Goal: Information Seeking & Learning: Find specific page/section

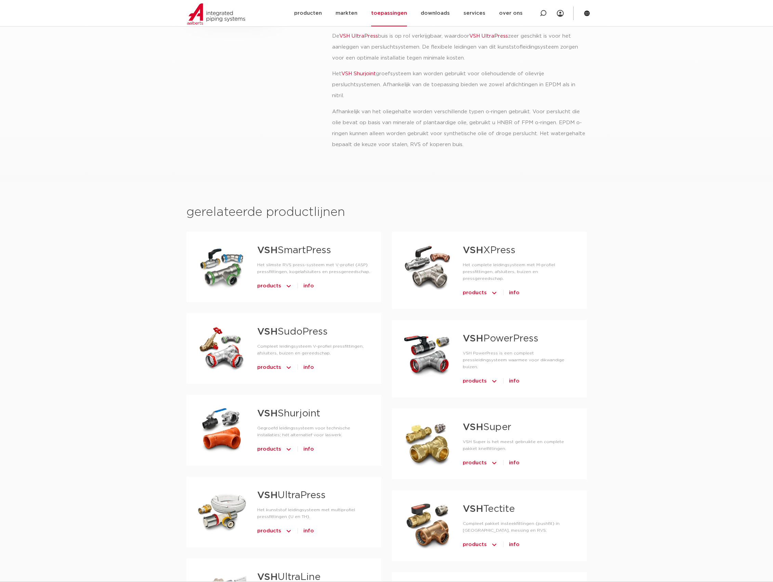
click at [221, 270] on div at bounding box center [221, 267] width 49 height 48
click at [267, 248] on strong "VSH" at bounding box center [267, 251] width 21 height 10
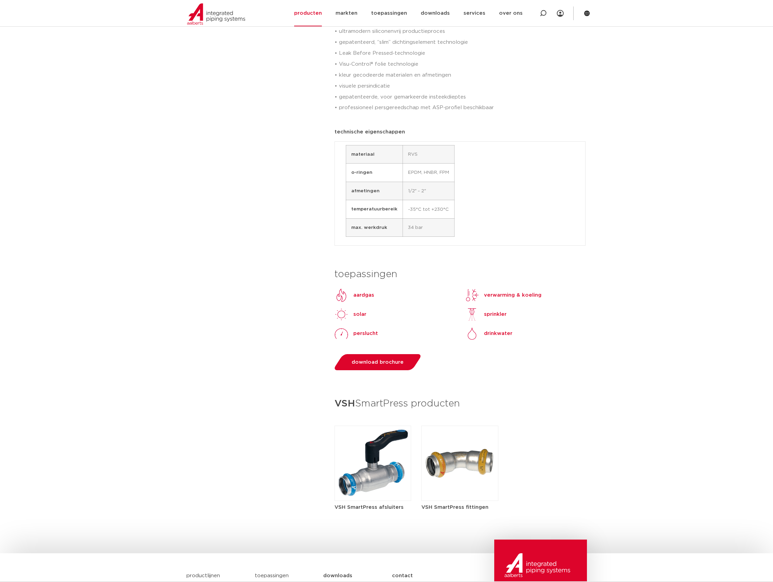
scroll to position [365, 0]
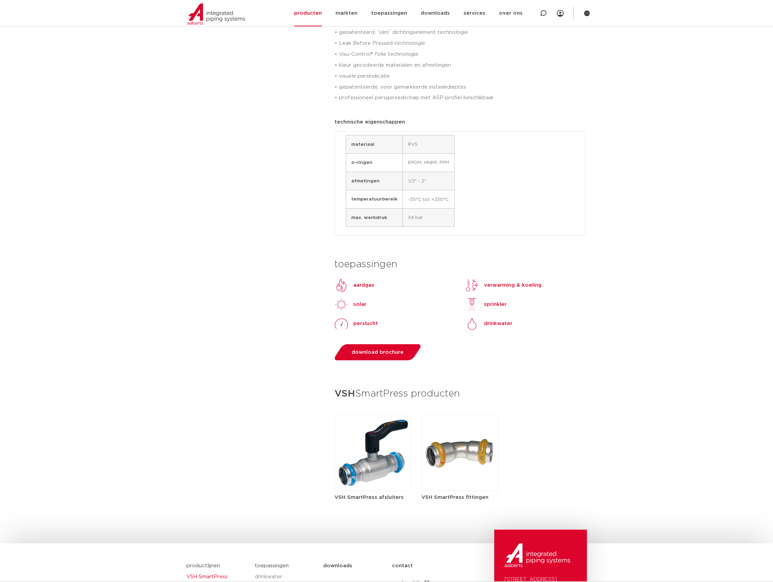
click at [365, 444] on img at bounding box center [373, 453] width 77 height 75
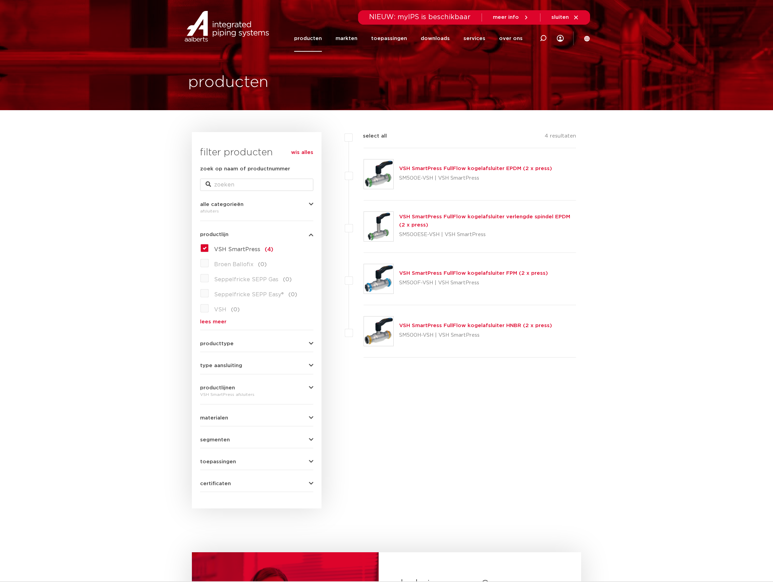
click at [424, 274] on link "VSH SmartPress FullFlow kogelafsluiter FPM (2 x press)" at bounding box center [473, 273] width 149 height 5
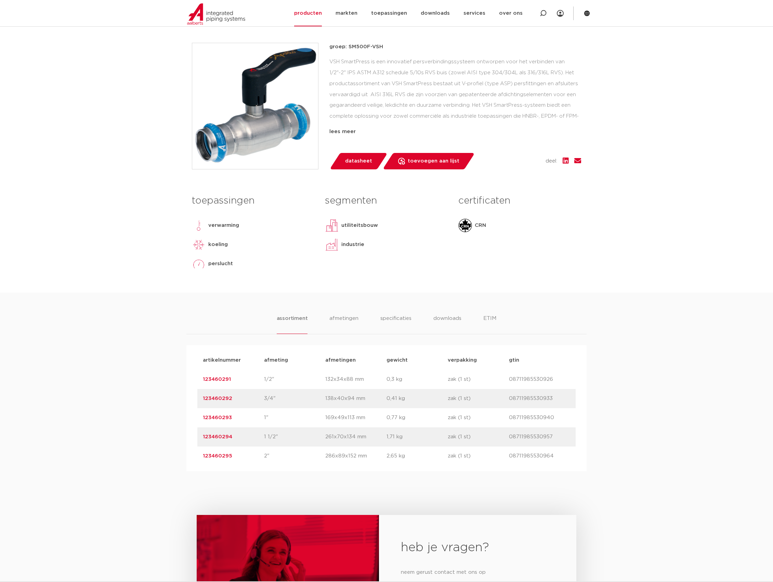
scroll to position [182, 0]
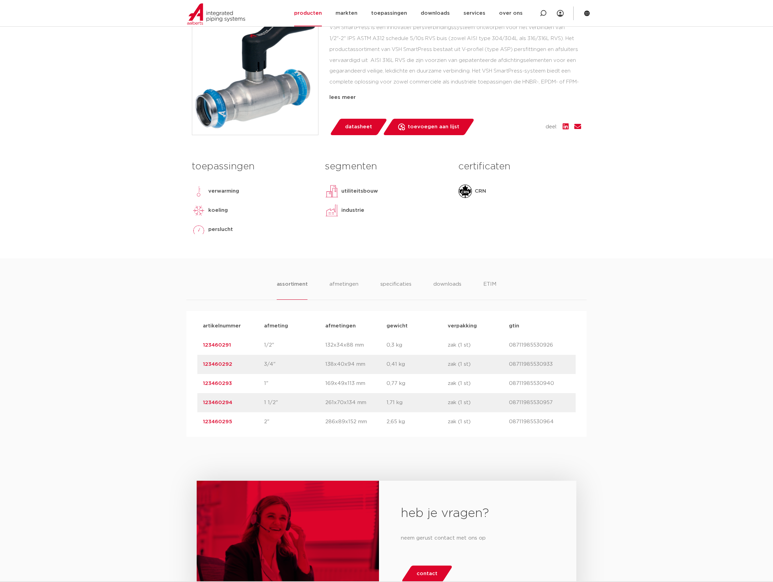
click at [221, 384] on link "123460293" at bounding box center [217, 383] width 29 height 5
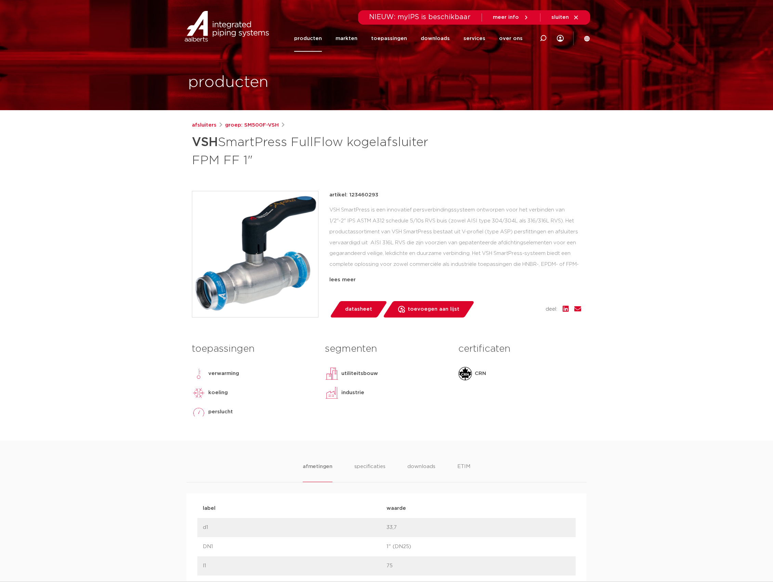
click at [356, 192] on p "artikel: 123460293" at bounding box center [353, 195] width 49 height 8
click at [357, 194] on p "artikel: 123460293" at bounding box center [353, 195] width 49 height 8
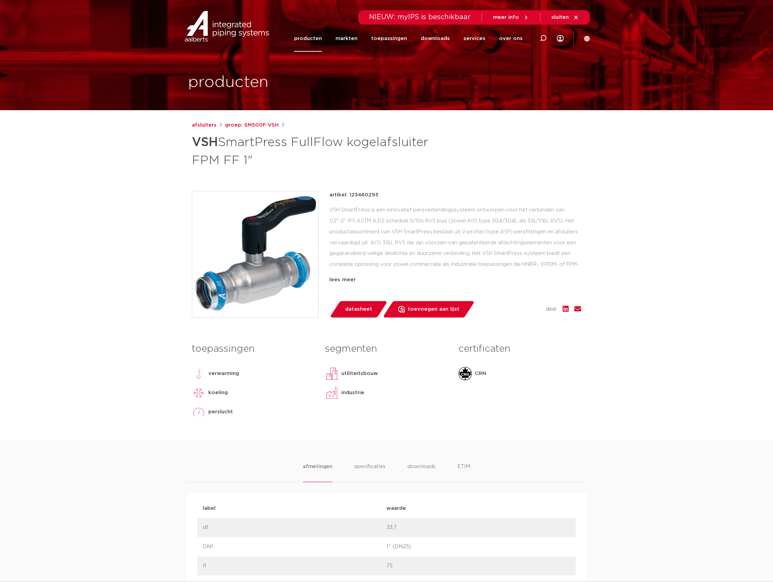
click at [199, 157] on h1 "VSH SmartPress FullFlow kogelafsluiter FPM FF 1"" at bounding box center [320, 150] width 257 height 37
click at [199, 161] on h1 "VSH SmartPress FullFlow kogelafsluiter FPM FF 1"" at bounding box center [320, 150] width 257 height 37
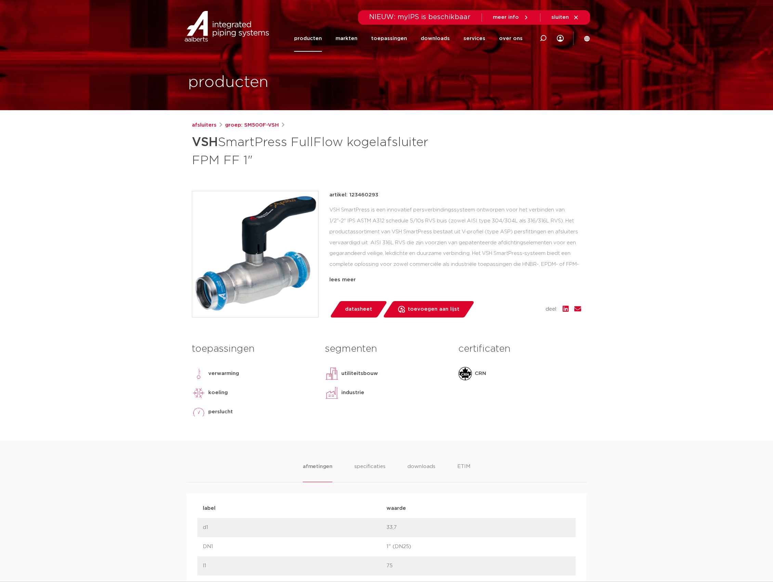
drag, startPoint x: 161, startPoint y: 184, endPoint x: 122, endPoint y: 212, distance: 48.2
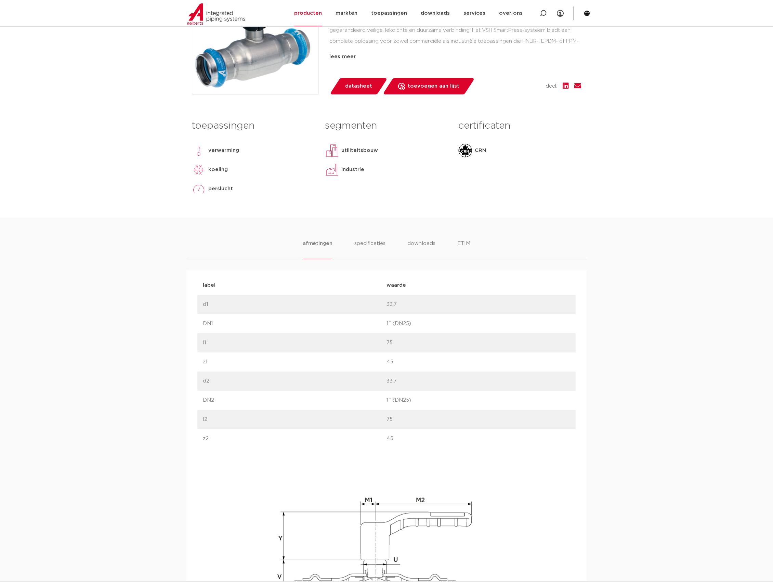
scroll to position [228, 0]
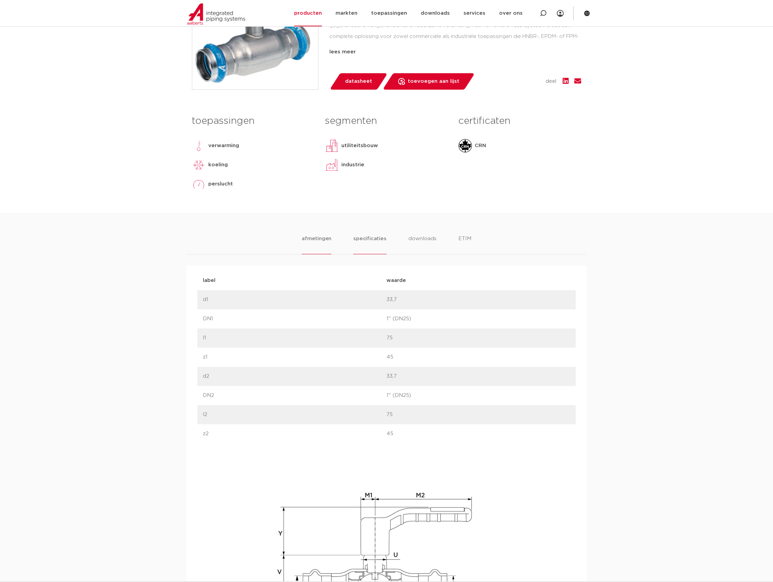
click at [363, 235] on li "specificaties" at bounding box center [369, 244] width 33 height 19
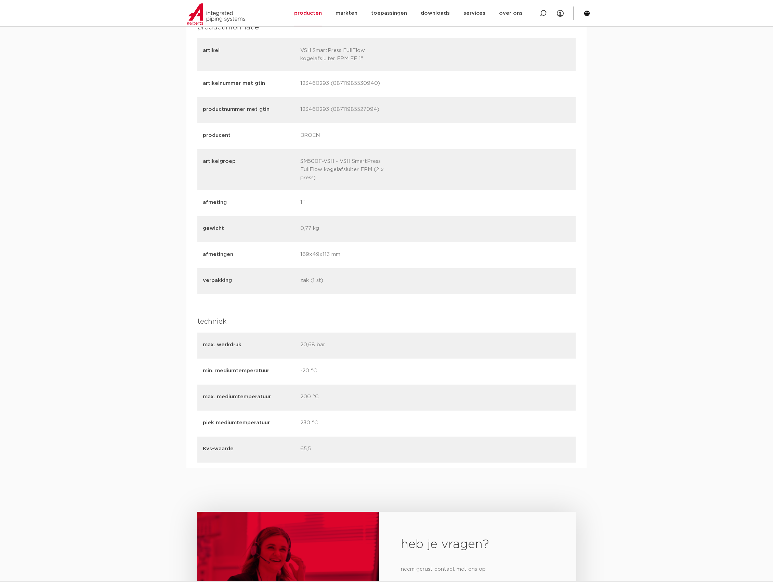
scroll to position [912, 0]
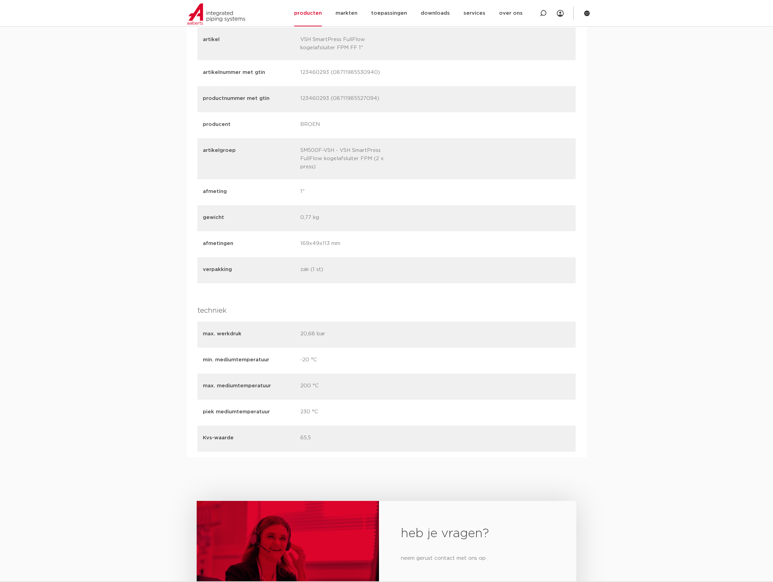
drag, startPoint x: 113, startPoint y: 99, endPoint x: 114, endPoint y: 95, distance: 3.9
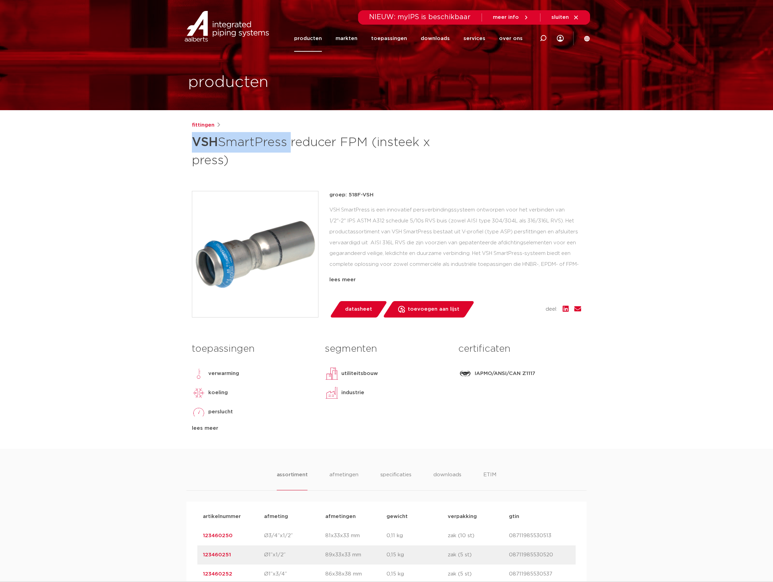
drag, startPoint x: 192, startPoint y: 143, endPoint x: 291, endPoint y: 144, distance: 99.9
click at [291, 144] on h1 "VSH SmartPress reducer FPM (insteek x press)" at bounding box center [320, 150] width 257 height 37
copy h1 "VSH SmartPress"
click at [541, 36] on icon at bounding box center [543, 38] width 8 height 8
click at [429, 34] on input "Zoeken" at bounding box center [440, 37] width 215 height 14
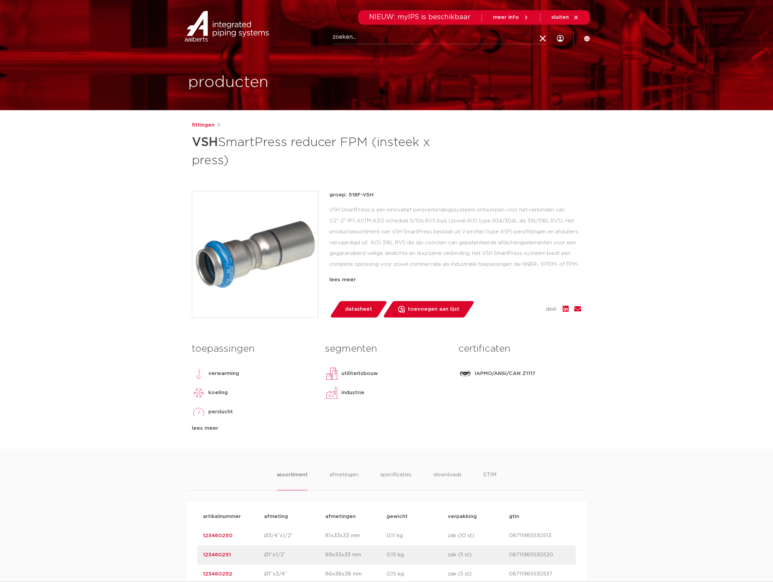
paste input "VSH SmartPress"
type input "VSH SmartPress"
click button "Zoeken" at bounding box center [0, 0] width 0 height 0
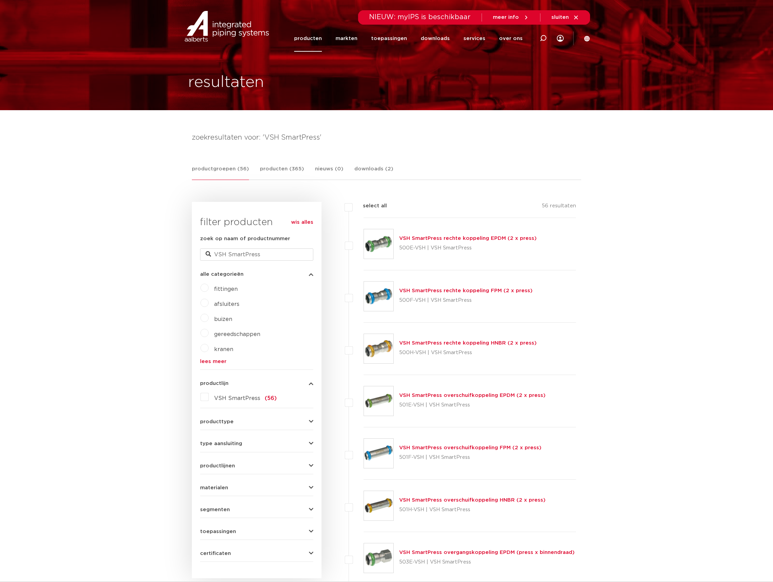
click at [408, 291] on link "VSH SmartPress rechte koppeling FPM (2 x press)" at bounding box center [465, 290] width 133 height 5
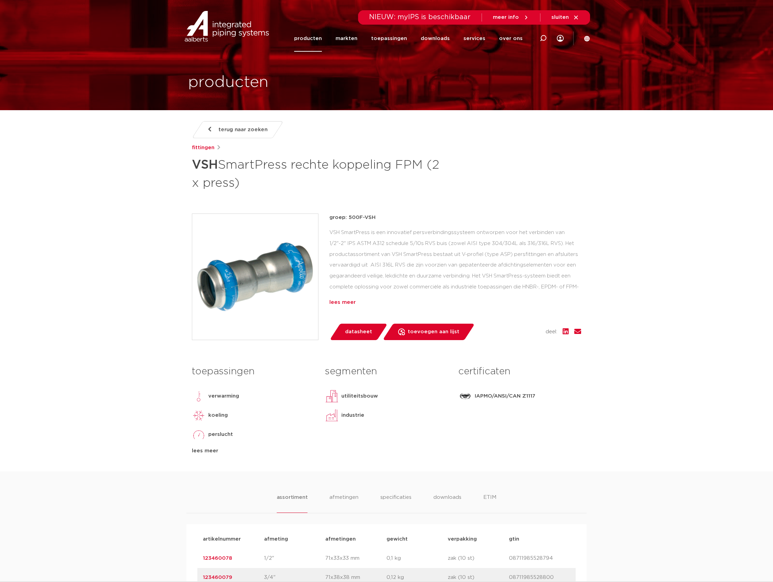
click at [343, 303] on div "lees meer" at bounding box center [455, 302] width 252 height 8
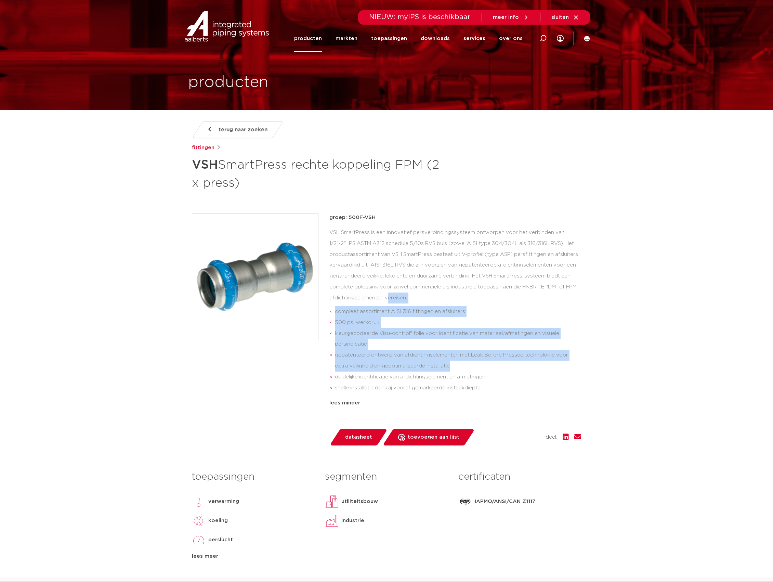
drag, startPoint x: 346, startPoint y: 298, endPoint x: 456, endPoint y: 368, distance: 130.7
click at [456, 368] on div "VSH SmartPress is een innovatief persverbindingssysteem ontworpen voor het verb…" at bounding box center [455, 311] width 252 height 169
click at [456, 368] on li "gepatenteerd ontwerp van afdichtingselementen met Leak Before Pressed technolog…" at bounding box center [458, 361] width 246 height 22
drag, startPoint x: 456, startPoint y: 368, endPoint x: 433, endPoint y: 335, distance: 40.5
click at [433, 335] on ul "compleet assortiment AISI 316 fittingen en afsluiters 500 psi werkdruk kleurgec…" at bounding box center [455, 349] width 252 height 93
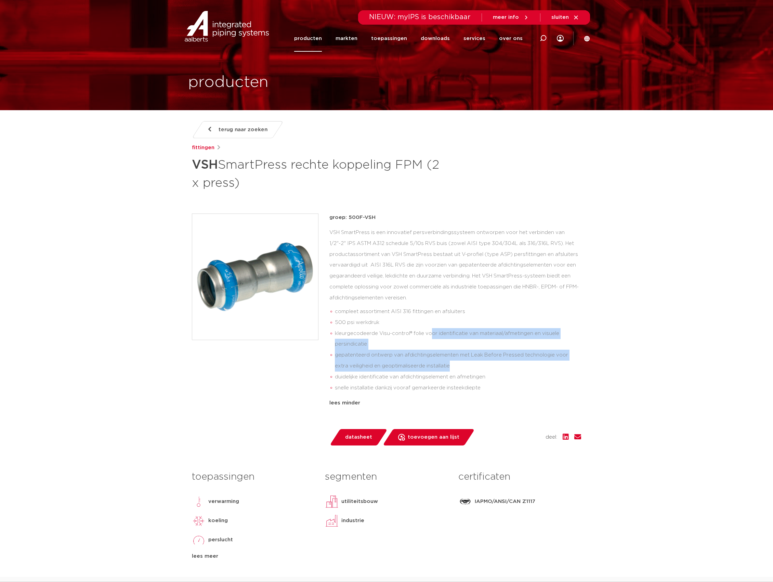
click at [433, 335] on li "kleurgecodeerde Visu-control® folie voor identificatie van materiaal/afmetingen…" at bounding box center [458, 339] width 246 height 22
drag, startPoint x: 431, startPoint y: 331, endPoint x: 444, endPoint y: 342, distance: 16.5
click at [444, 342] on li "kleurgecodeerde Visu-control® folie voor identificatie van materiaal/afmetingen…" at bounding box center [458, 339] width 246 height 22
drag, startPoint x: 444, startPoint y: 342, endPoint x: 429, endPoint y: 329, distance: 19.9
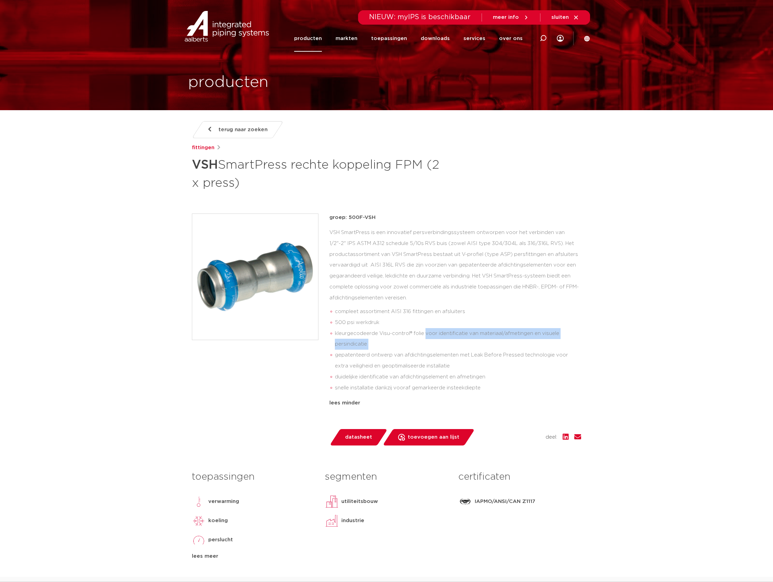
click at [429, 329] on li "kleurgecodeerde Visu-control® folie voor identificatie van materiaal/afmetingen…" at bounding box center [458, 339] width 246 height 22
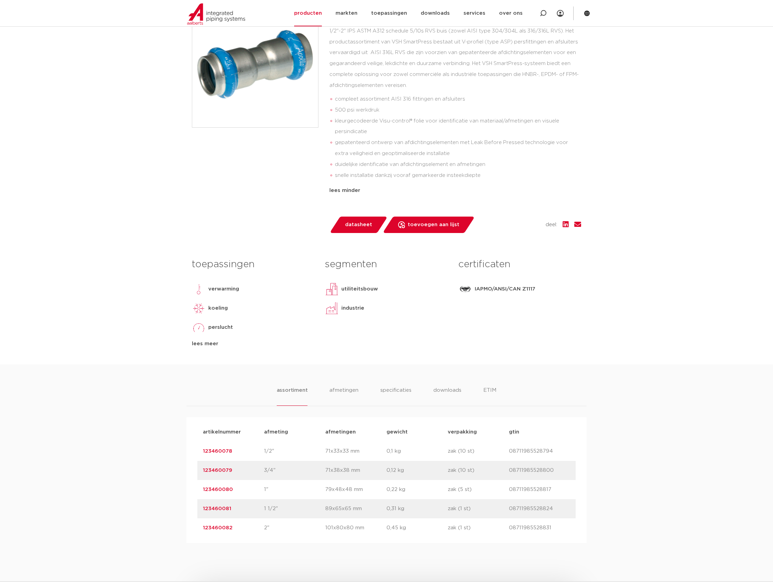
scroll to position [228, 0]
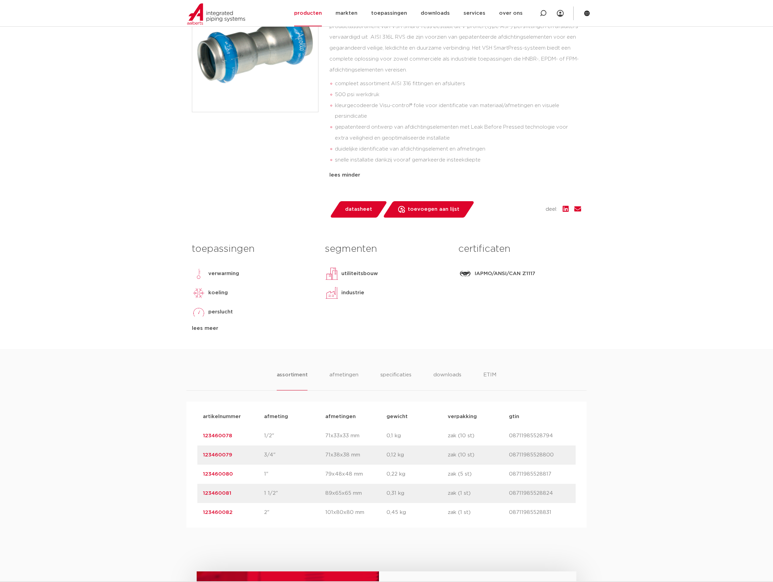
click at [197, 322] on div "toepassingen verwarming koeling perslucht vacuüm lees meer lees minder" at bounding box center [253, 285] width 133 height 93
click at [198, 325] on div "lees meer" at bounding box center [253, 328] width 123 height 8
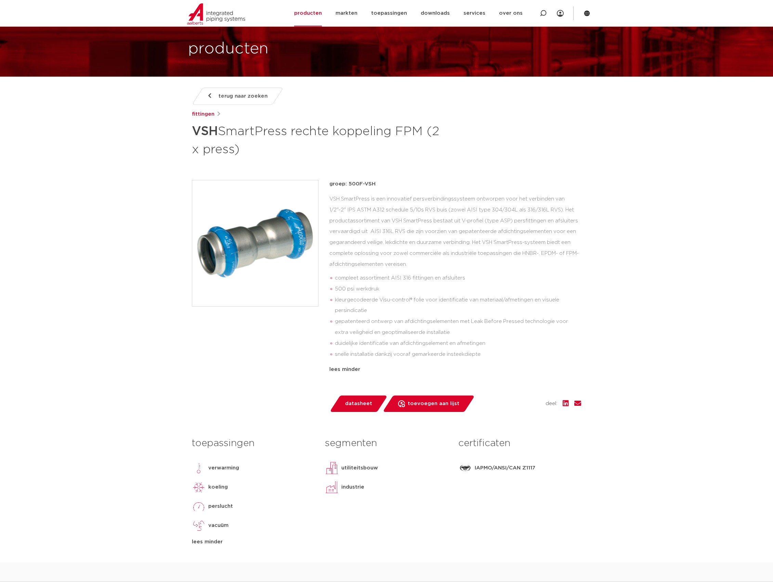
scroll to position [0, 0]
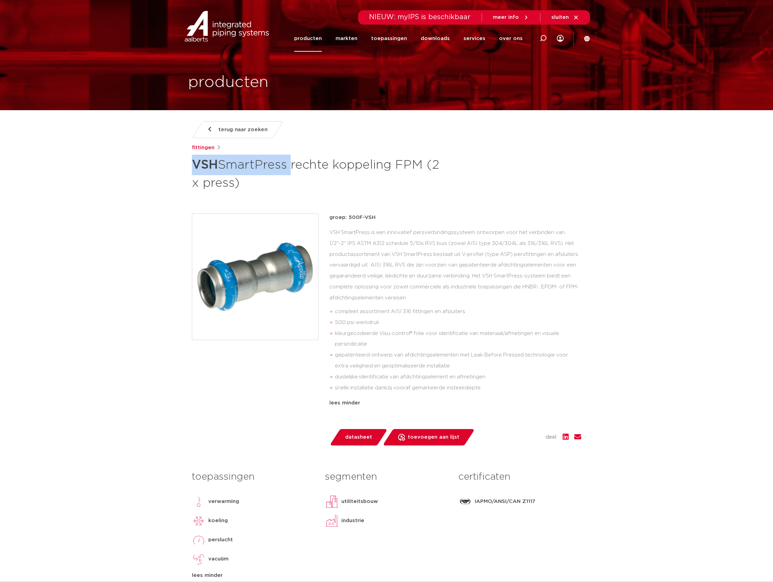
drag, startPoint x: 289, startPoint y: 166, endPoint x: 193, endPoint y: 167, distance: 96.5
click at [193, 167] on h1 "VSH SmartPress rechte koppeling FPM (2 x press)" at bounding box center [320, 173] width 257 height 37
copy h1 "VSH SmartPress"
click at [242, 132] on span "terug naar zoeken" at bounding box center [243, 129] width 49 height 11
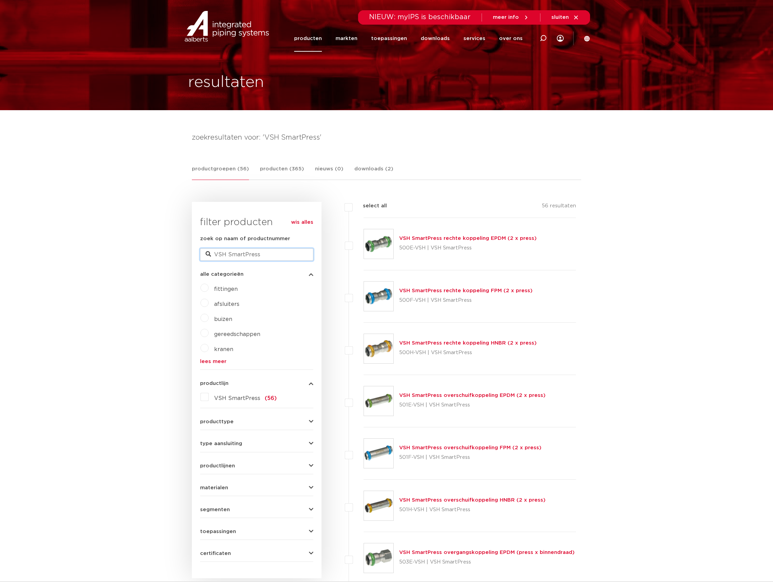
drag, startPoint x: 264, startPoint y: 252, endPoint x: 146, endPoint y: 258, distance: 118.8
paste input "text"
type input "VSH SmartPress fpm"
drag, startPoint x: 274, startPoint y: 253, endPoint x: 193, endPoint y: 257, distance: 81.5
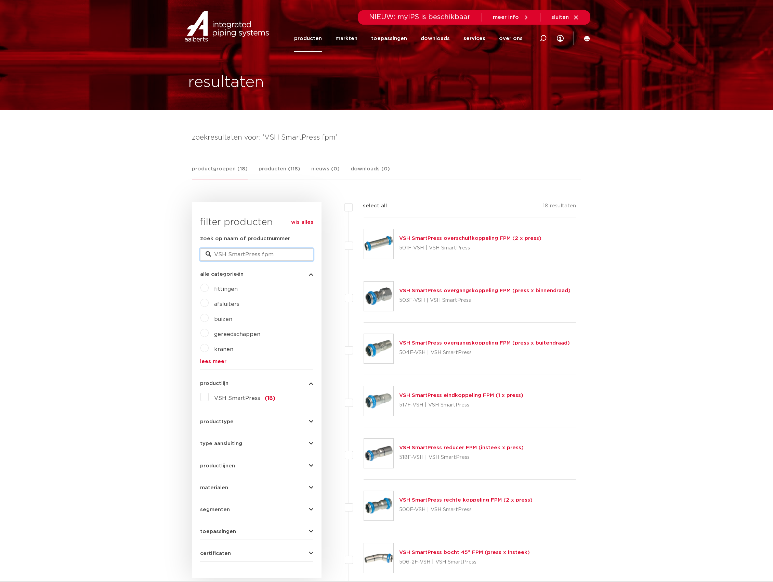
click at [193, 257] on div "wis alles filter producten zoek op naam of productnummer VSH SmartPress fpm all…" at bounding box center [257, 390] width 130 height 376
